Goal: Task Accomplishment & Management: Manage account settings

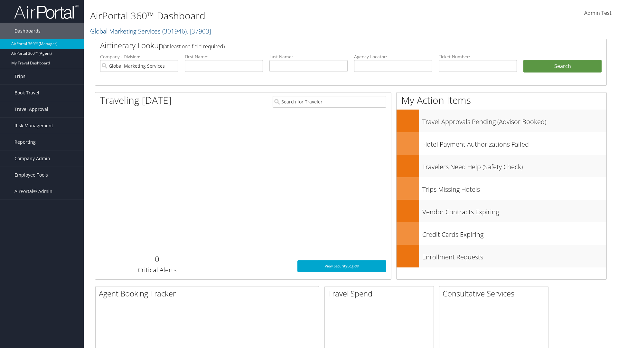
click at [42, 76] on link "Trips" at bounding box center [42, 76] width 84 height 16
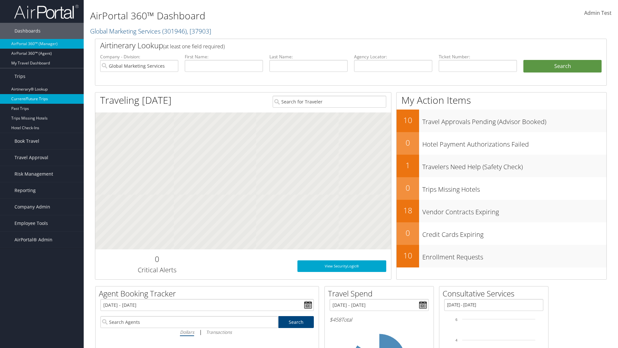
click at [42, 99] on link "Current/Future Trips" at bounding box center [42, 99] width 84 height 10
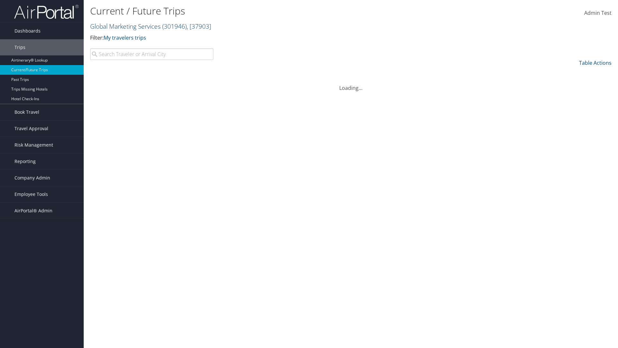
click at [125, 26] on link "Global Marketing Services ( 301946 ) , [ 37903 ]" at bounding box center [150, 26] width 121 height 9
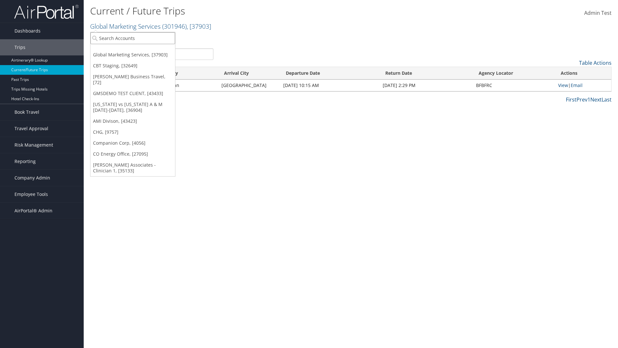
click at [133, 38] on input "search" at bounding box center [132, 38] width 85 height 12
type input "[PERSON_NAME] Business Travel"
click at [142, 50] on div "Christopherson Business Travel (C10001), [72]" at bounding box center [142, 50] width 110 height 6
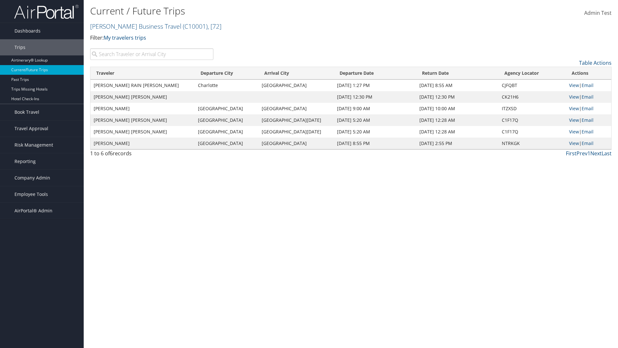
click at [152, 54] on input "search" at bounding box center [151, 54] width 123 height 12
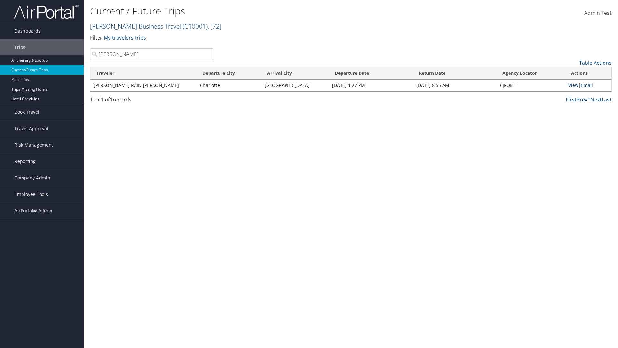
type input "TATUM"
click at [573, 85] on link "View" at bounding box center [574, 85] width 10 height 6
click at [42, 178] on span "Company Admin" at bounding box center [32, 178] width 36 height 16
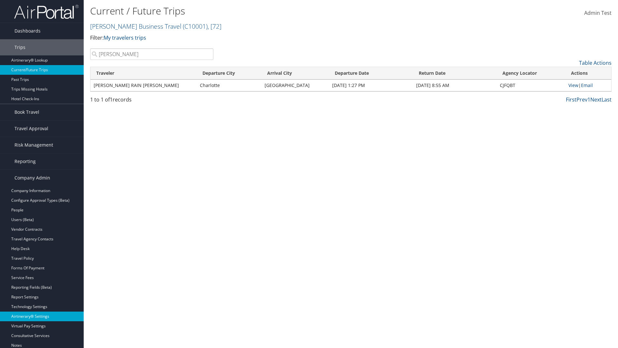
click at [42, 311] on link "Airtinerary® Settings" at bounding box center [42, 316] width 84 height 10
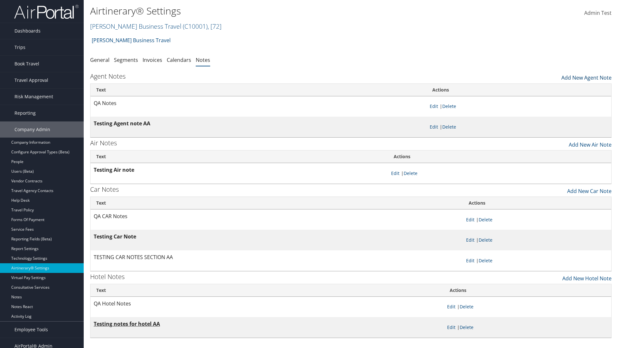
click at [587, 76] on link "Add New Agent Note" at bounding box center [587, 76] width 50 height 11
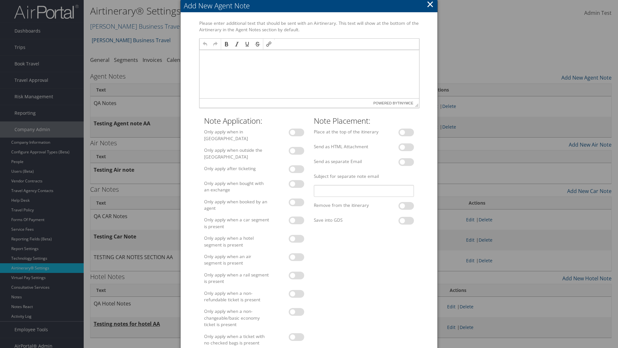
click at [309, 56] on p at bounding box center [309, 55] width 214 height 5
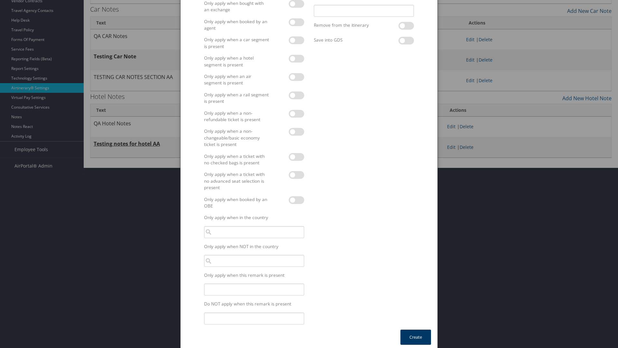
click at [416, 333] on button "Create" at bounding box center [416, 336] width 31 height 15
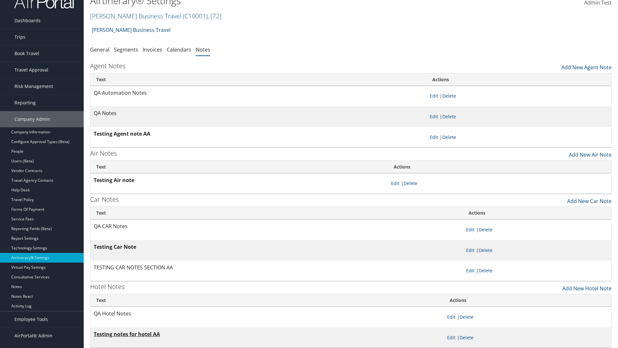
scroll to position [10, 0]
click at [451, 96] on link "Delete" at bounding box center [449, 96] width 14 height 6
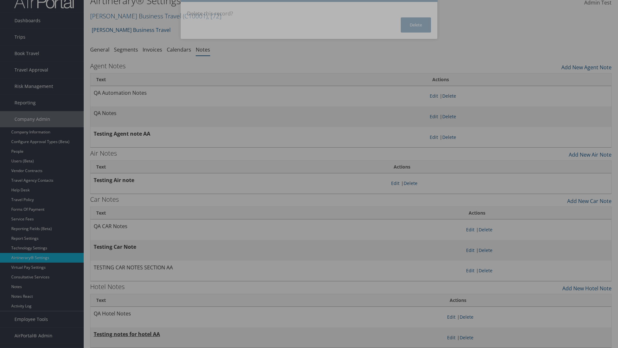
scroll to position [0, 0]
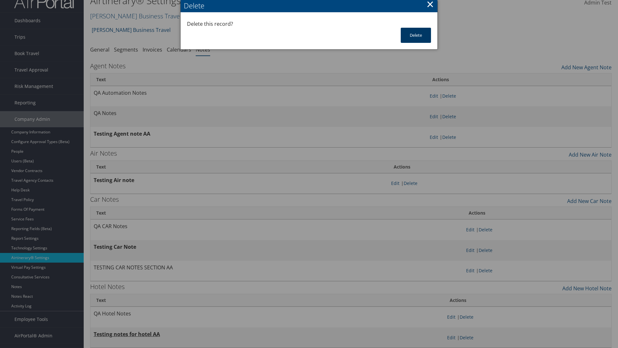
click at [416, 35] on button "Delete" at bounding box center [416, 35] width 30 height 15
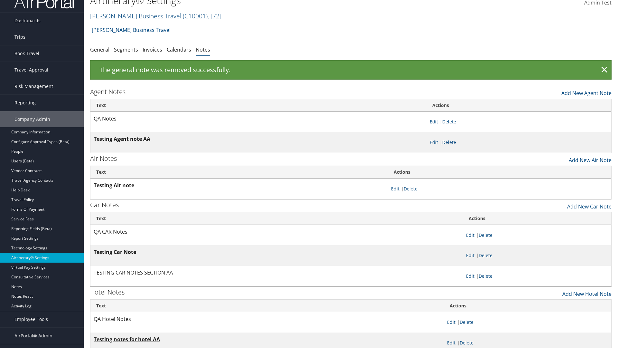
scroll to position [6, 0]
